Goal: Task Accomplishment & Management: Manage account settings

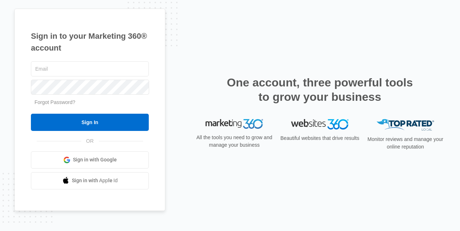
click at [136, 169] on link "Sign in with Google" at bounding box center [90, 160] width 118 height 17
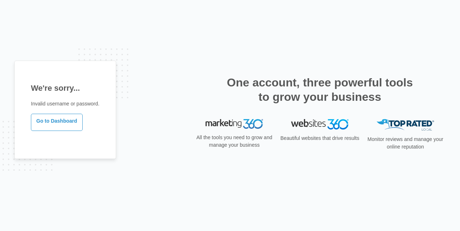
click at [70, 131] on link "Go to Dashboard" at bounding box center [57, 122] width 52 height 17
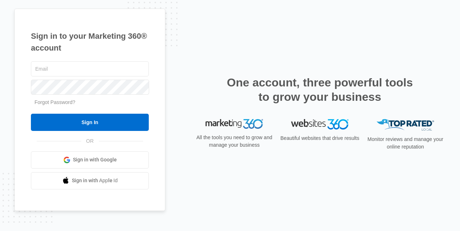
click at [141, 169] on link "Sign in with Google" at bounding box center [90, 160] width 118 height 17
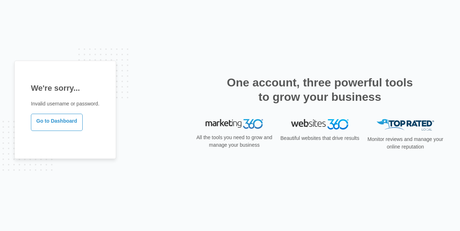
click at [70, 131] on link "Go to Dashboard" at bounding box center [57, 122] width 52 height 17
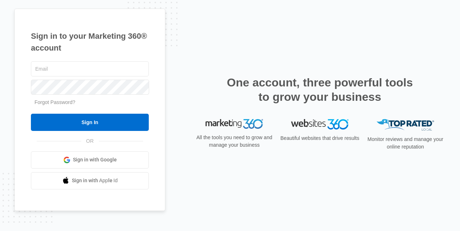
click at [111, 76] on input "text" at bounding box center [90, 68] width 118 height 15
type input "b"
type input "[EMAIL_ADDRESS][DOMAIN_NAME]"
click at [180, 93] on div "Sign in to your Marketing 360® account nazaryaya@gmail.com Forgot Password? Sig…" at bounding box center [229, 116] width 431 height 214
click at [144, 131] on input "Sign In" at bounding box center [90, 122] width 118 height 17
